Goal: Entertainment & Leisure: Consume media (video, audio)

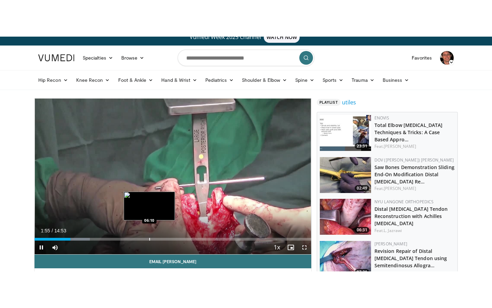
scroll to position [7, 0]
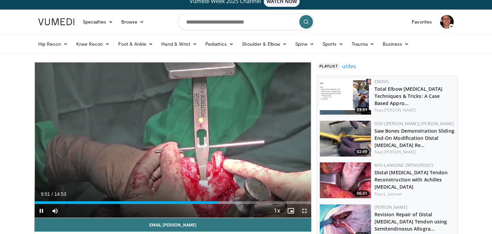
click at [302, 214] on span "Video Player" at bounding box center [305, 211] width 14 height 14
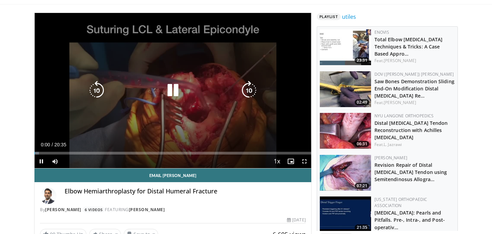
scroll to position [57, 0]
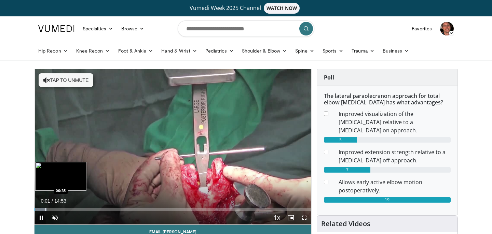
click at [46, 209] on div "Progress Bar" at bounding box center [45, 209] width 1 height 3
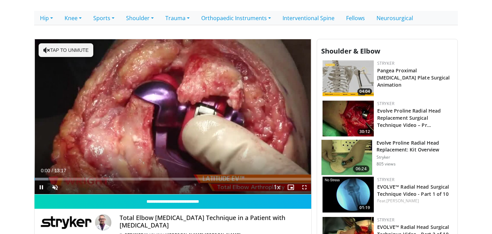
scroll to position [163, 0]
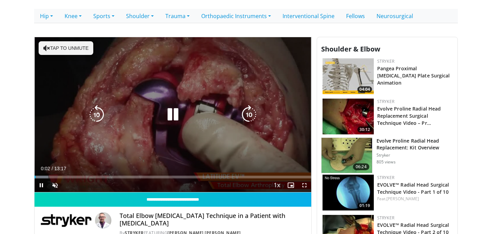
click at [75, 47] on button "Tap to unmute" at bounding box center [66, 48] width 55 height 14
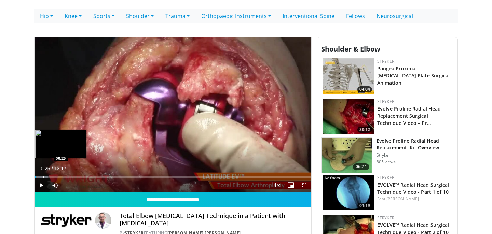
click at [43, 176] on div "Progress Bar" at bounding box center [43, 177] width 1 height 3
click at [61, 175] on div "Loaded : 8.78% 00:26 01:16" at bounding box center [173, 175] width 277 height 6
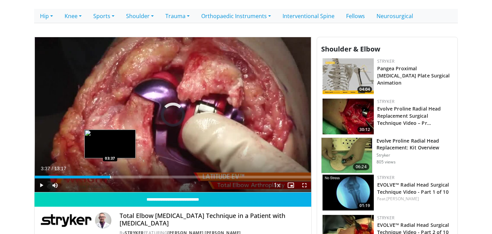
click at [110, 176] on div "Progress Bar" at bounding box center [110, 177] width 1 height 3
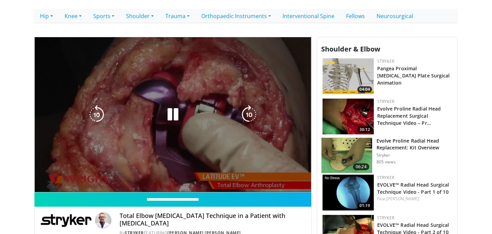
click at [172, 178] on div "10 seconds Tap to unmute" at bounding box center [173, 114] width 277 height 155
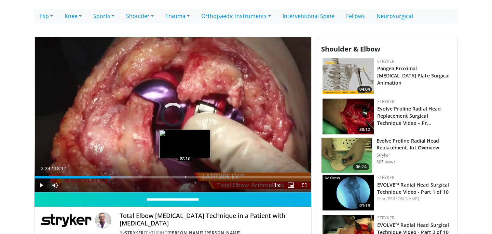
click at [185, 175] on div "Loaded : 35.13% 03:39 07:13" at bounding box center [173, 175] width 277 height 6
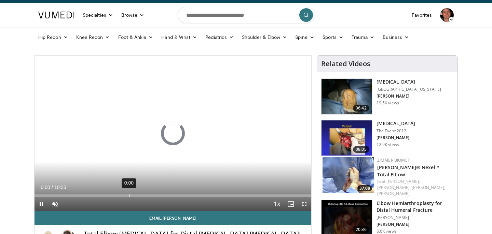
scroll to position [19, 0]
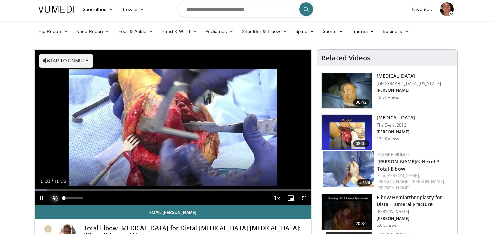
click at [54, 199] on span "Video Player" at bounding box center [55, 199] width 14 height 14
click at [306, 199] on span "Video Player" at bounding box center [305, 199] width 14 height 14
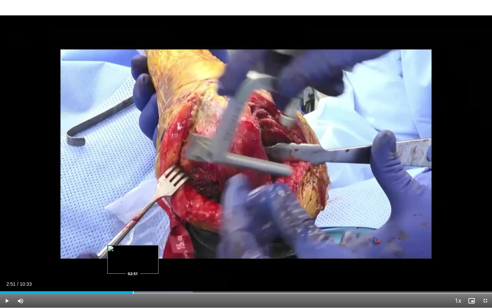
click at [133, 234] on div "Progress Bar" at bounding box center [133, 292] width 1 height 3
click at [118, 234] on div "Progress Bar" at bounding box center [118, 292] width 1 height 3
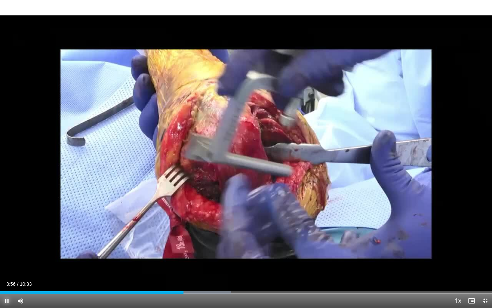
click at [6, 234] on span "Video Player" at bounding box center [7, 301] width 14 height 14
click at [0, 234] on button "Pause" at bounding box center [7, 301] width 14 height 14
click at [6, 234] on span "Video Player" at bounding box center [7, 301] width 14 height 14
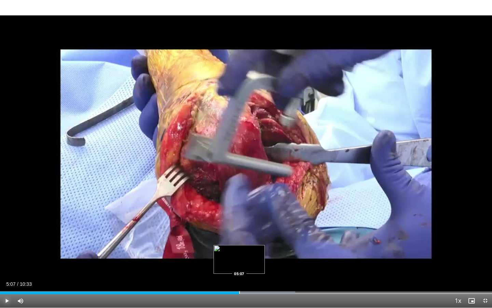
click at [239, 234] on div "Progress Bar" at bounding box center [239, 292] width 1 height 3
click at [251, 234] on div "Progress Bar" at bounding box center [251, 292] width 1 height 3
click at [248, 234] on div "Progress Bar" at bounding box center [248, 292] width 1 height 3
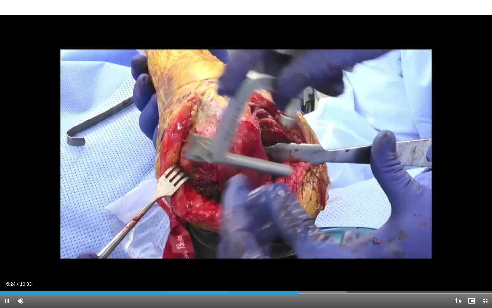
click at [285, 234] on div "Current Time 6:24 / Duration 10:33 Pause Skip Backward Skip Forward Mute 60% Lo…" at bounding box center [246, 301] width 492 height 14
click at [283, 234] on div "Loaded : 70.49% 06:26 06:03" at bounding box center [246, 290] width 492 height 6
click at [6, 234] on span "Video Player" at bounding box center [7, 301] width 14 height 14
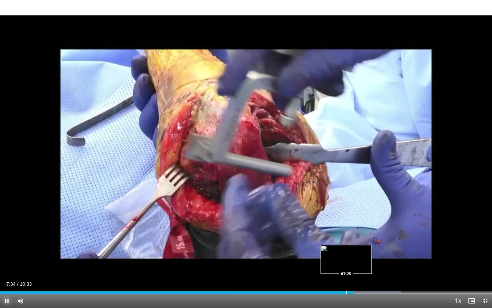
click at [346, 234] on div "Progress Bar" at bounding box center [346, 292] width 1 height 3
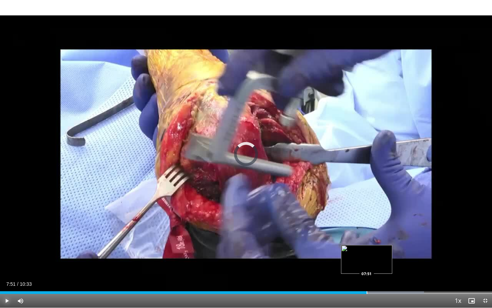
click at [367, 234] on div "Progress Bar" at bounding box center [367, 292] width 1 height 3
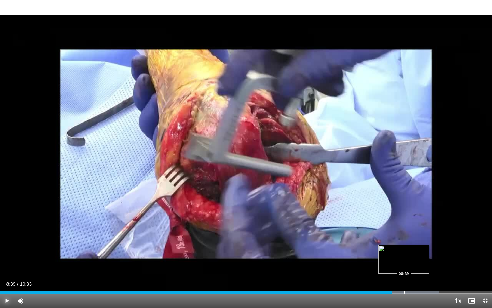
click at [404, 234] on div "Progress Bar" at bounding box center [404, 292] width 1 height 3
click at [398, 234] on div "Progress Bar" at bounding box center [398, 292] width 1 height 3
click at [3, 234] on span "Video Player" at bounding box center [7, 301] width 14 height 14
